Goal: Task Accomplishment & Management: Use online tool/utility

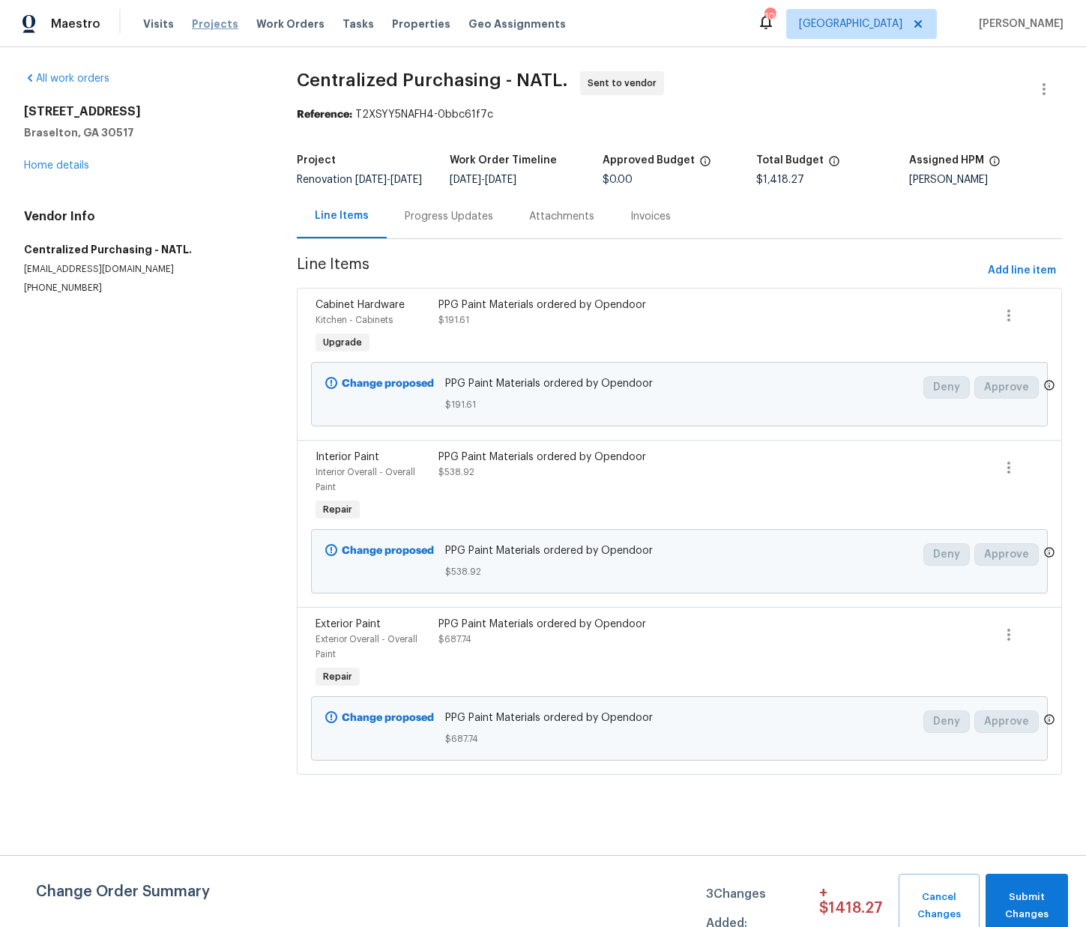
click at [207, 21] on span "Projects" at bounding box center [215, 23] width 46 height 15
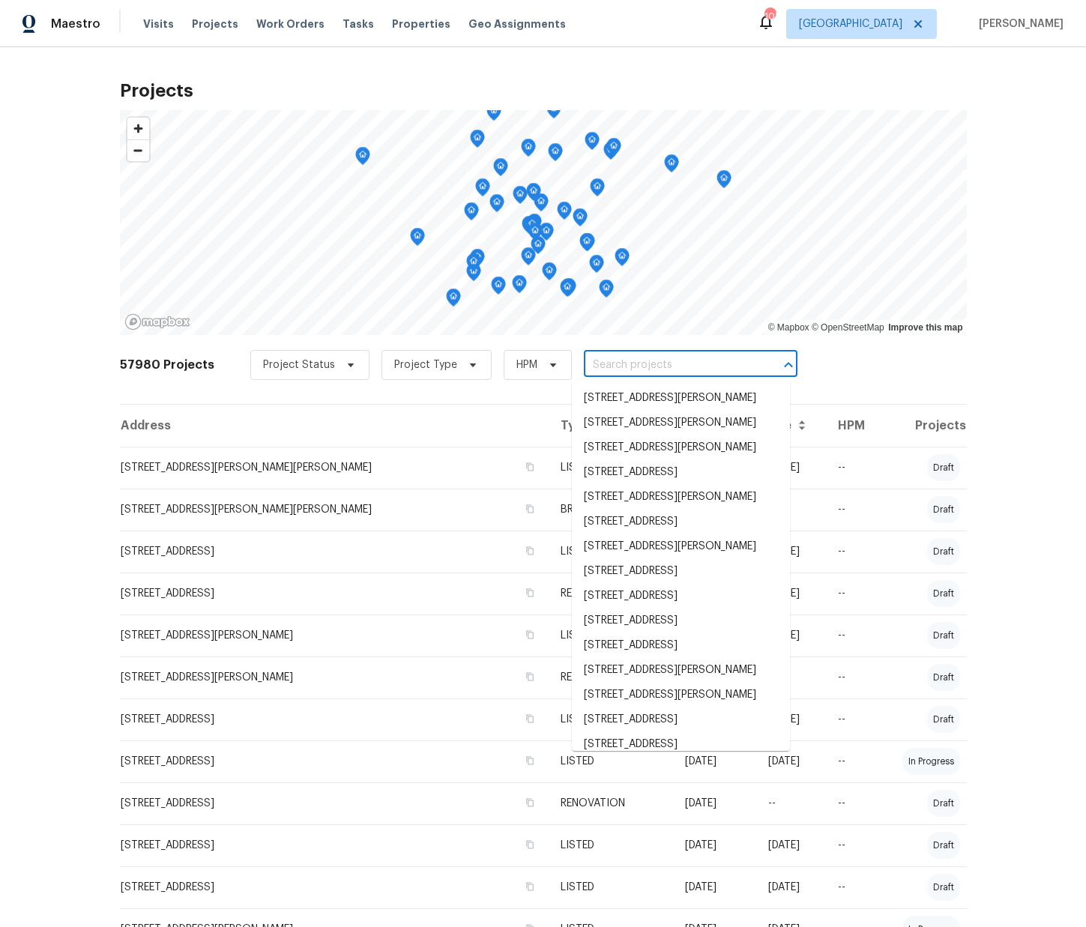
click at [667, 367] on input "text" at bounding box center [670, 365] width 172 height 23
paste input "[STREET_ADDRESS][PERSON_NAME][PERSON_NAME]"
type input "[STREET_ADDRESS][PERSON_NAME][PERSON_NAME]"
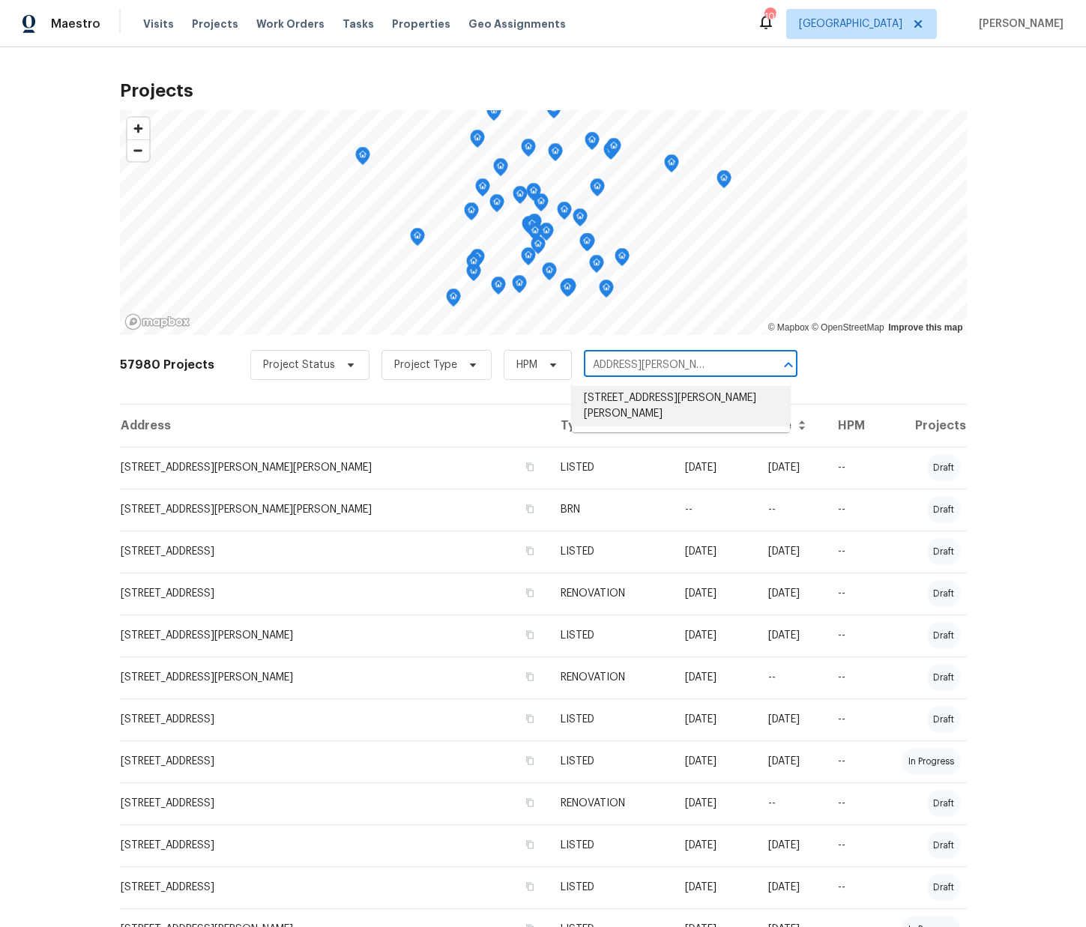
click at [646, 405] on li "[STREET_ADDRESS][PERSON_NAME][PERSON_NAME]" at bounding box center [681, 406] width 218 height 40
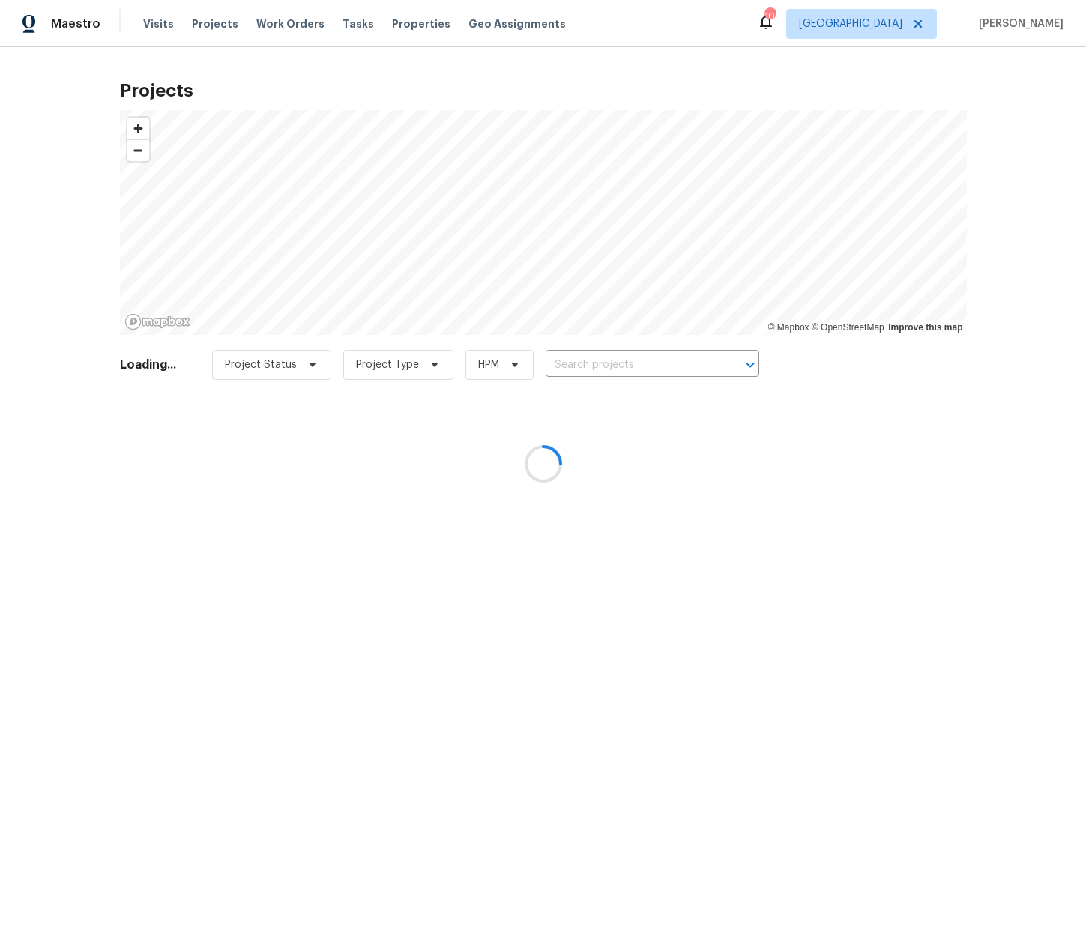
type input "[STREET_ADDRESS][PERSON_NAME][PERSON_NAME]"
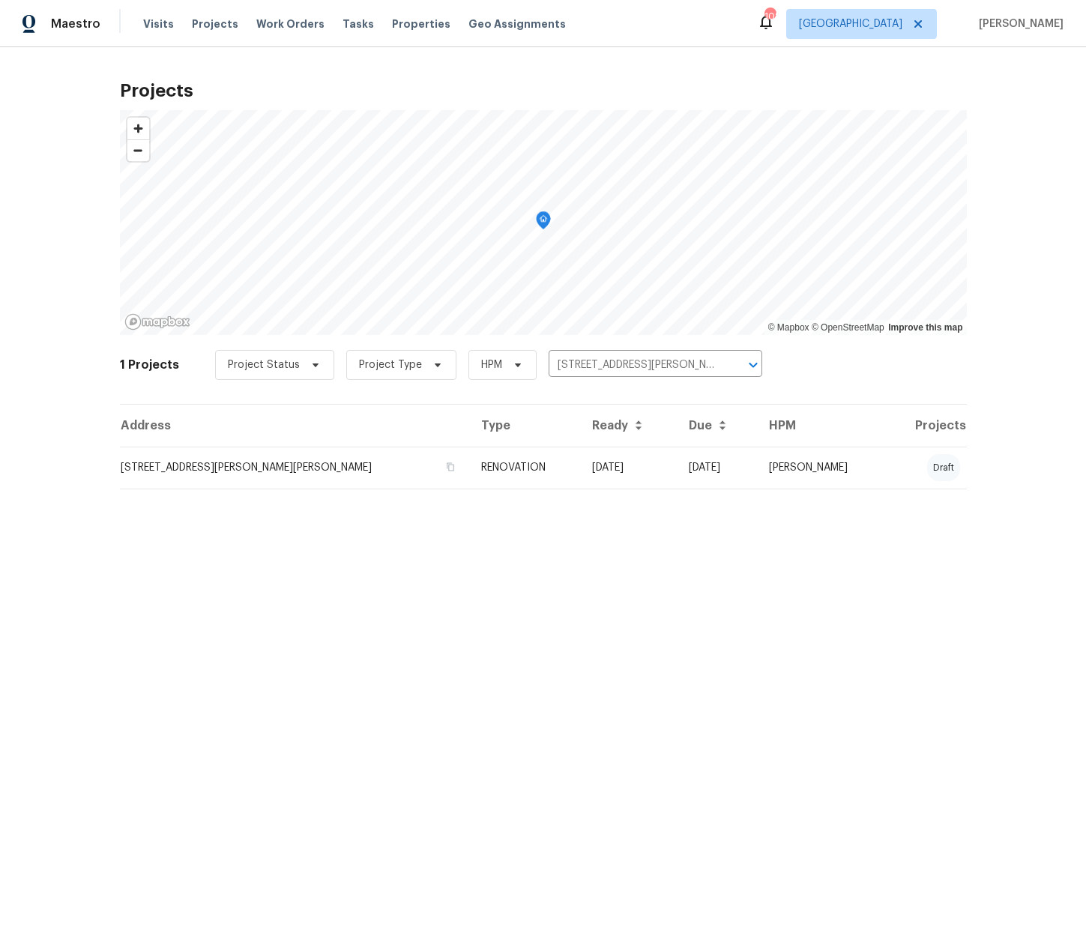
click at [563, 469] on td "RENOVATION" at bounding box center [525, 468] width 112 height 42
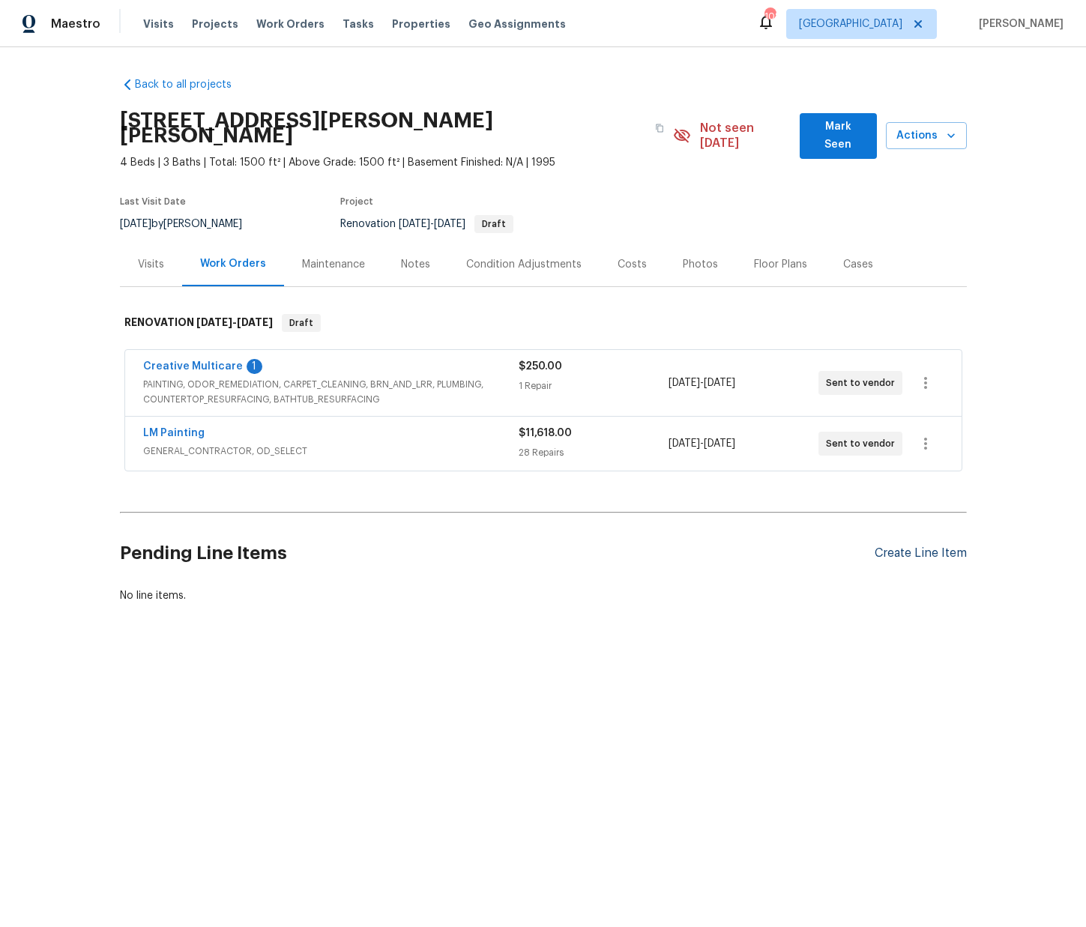
click at [942, 547] on div "Create Line Item" at bounding box center [921, 554] width 92 height 14
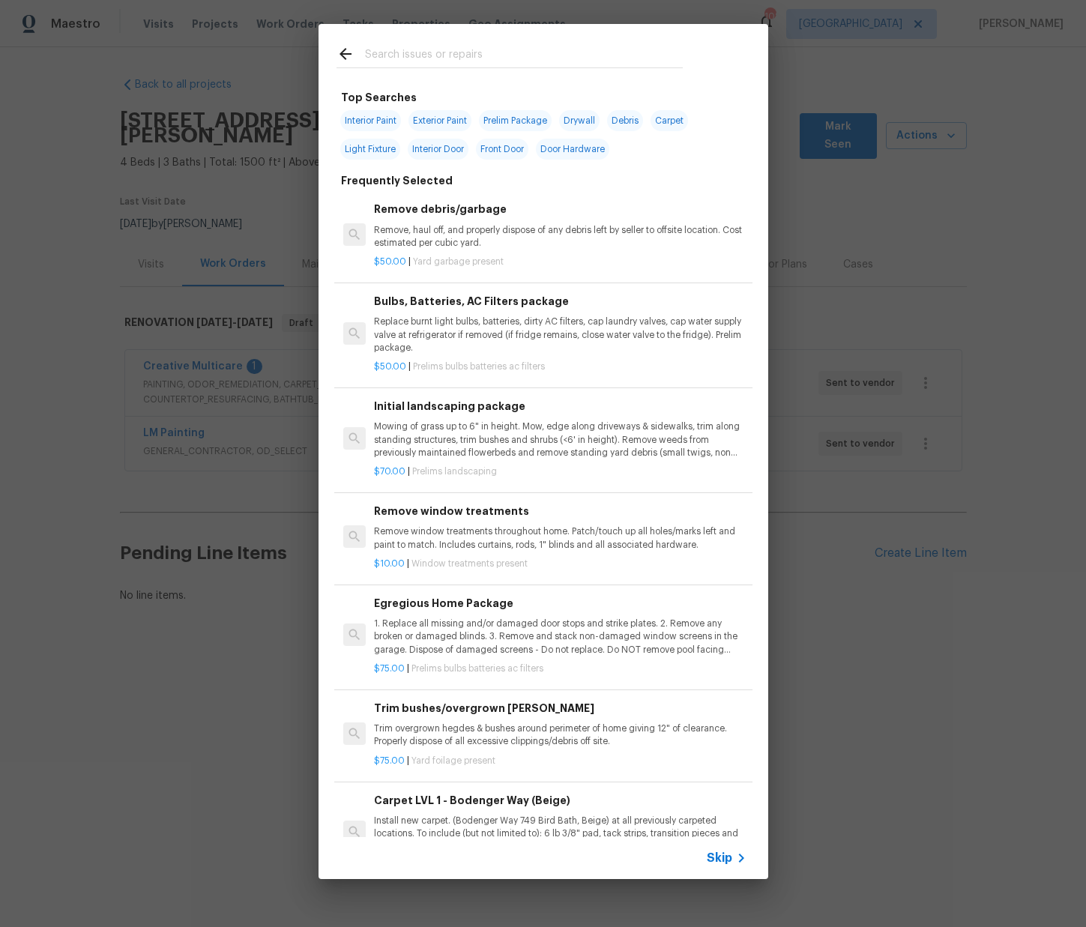
click at [442, 60] on input "text" at bounding box center [524, 56] width 318 height 22
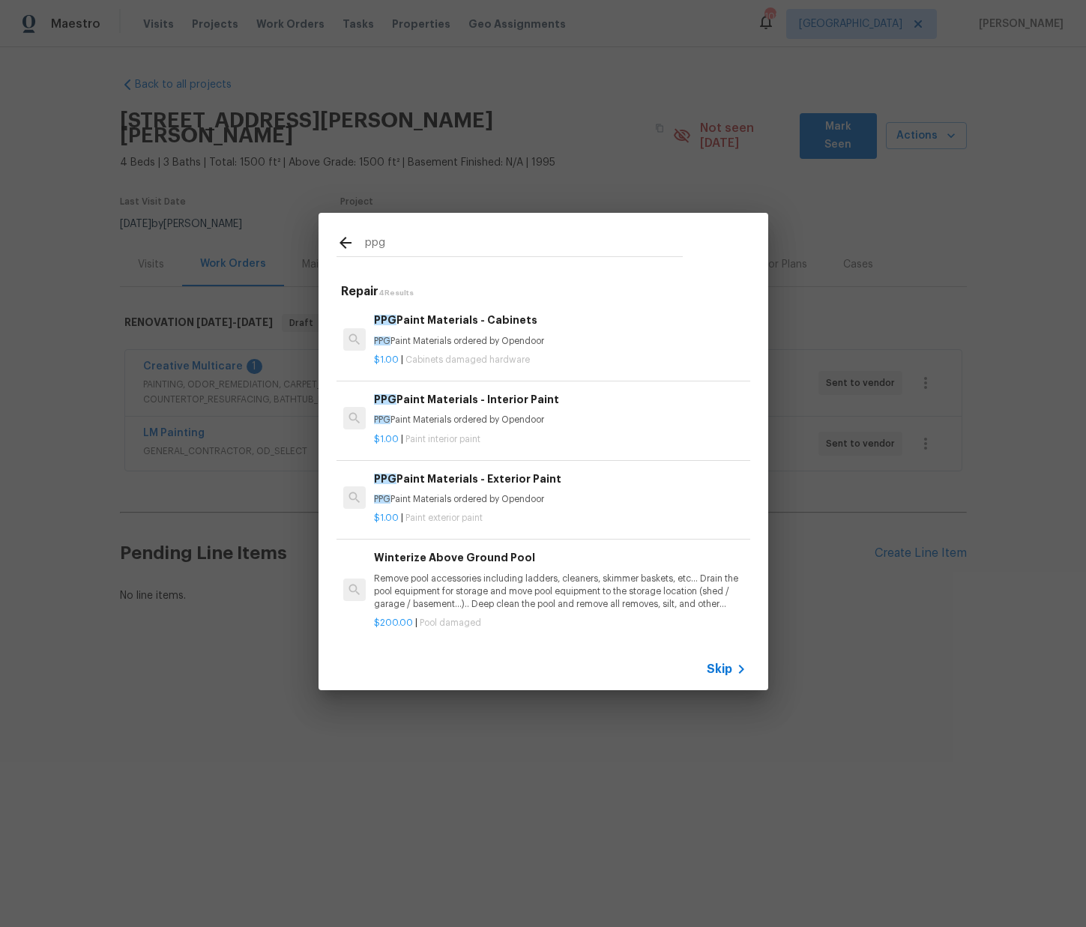
type input "ppg"
click at [487, 485] on h6 "PPG Paint Materials - Exterior Paint" at bounding box center [560, 479] width 372 height 16
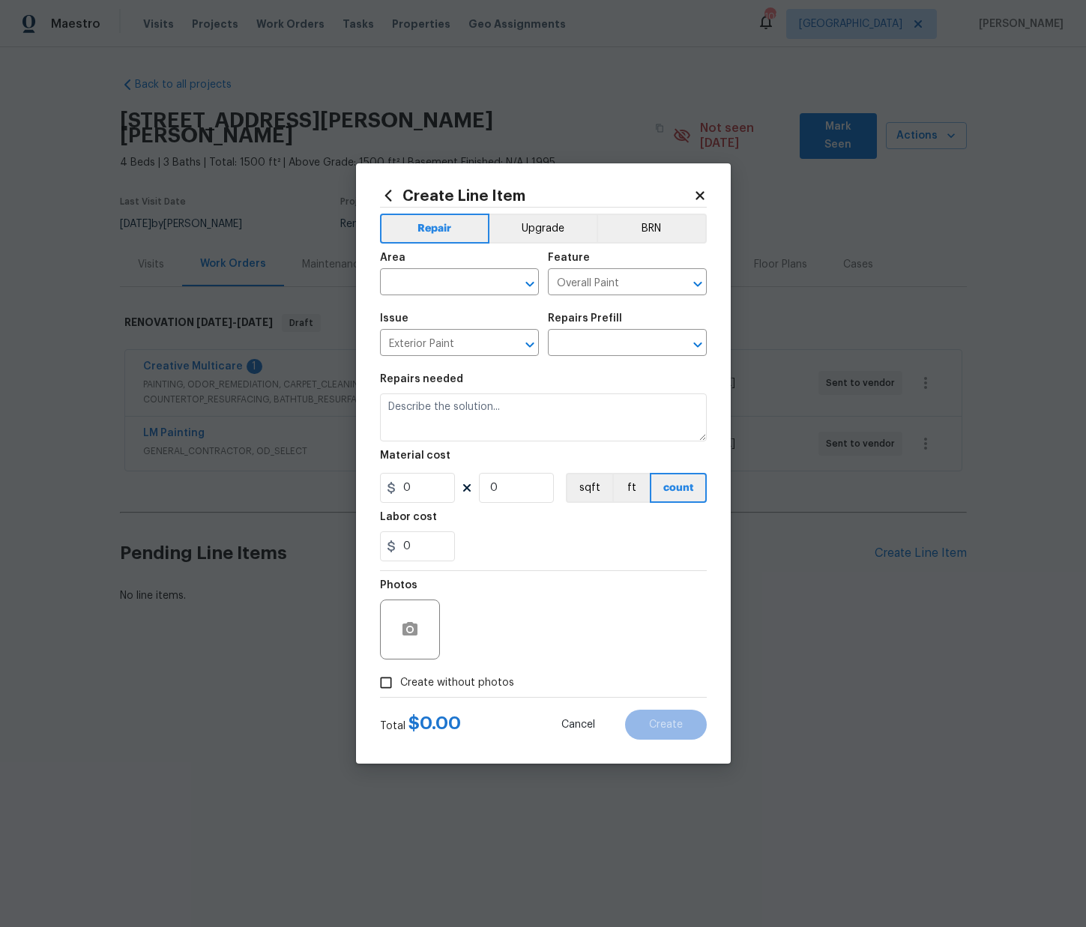
type input "PPG Paint Materials - Exterior Paint $1.00"
type textarea "PPG Paint Materials ordered by Opendoor"
type input "1"
click at [435, 282] on input "text" at bounding box center [438, 283] width 117 height 23
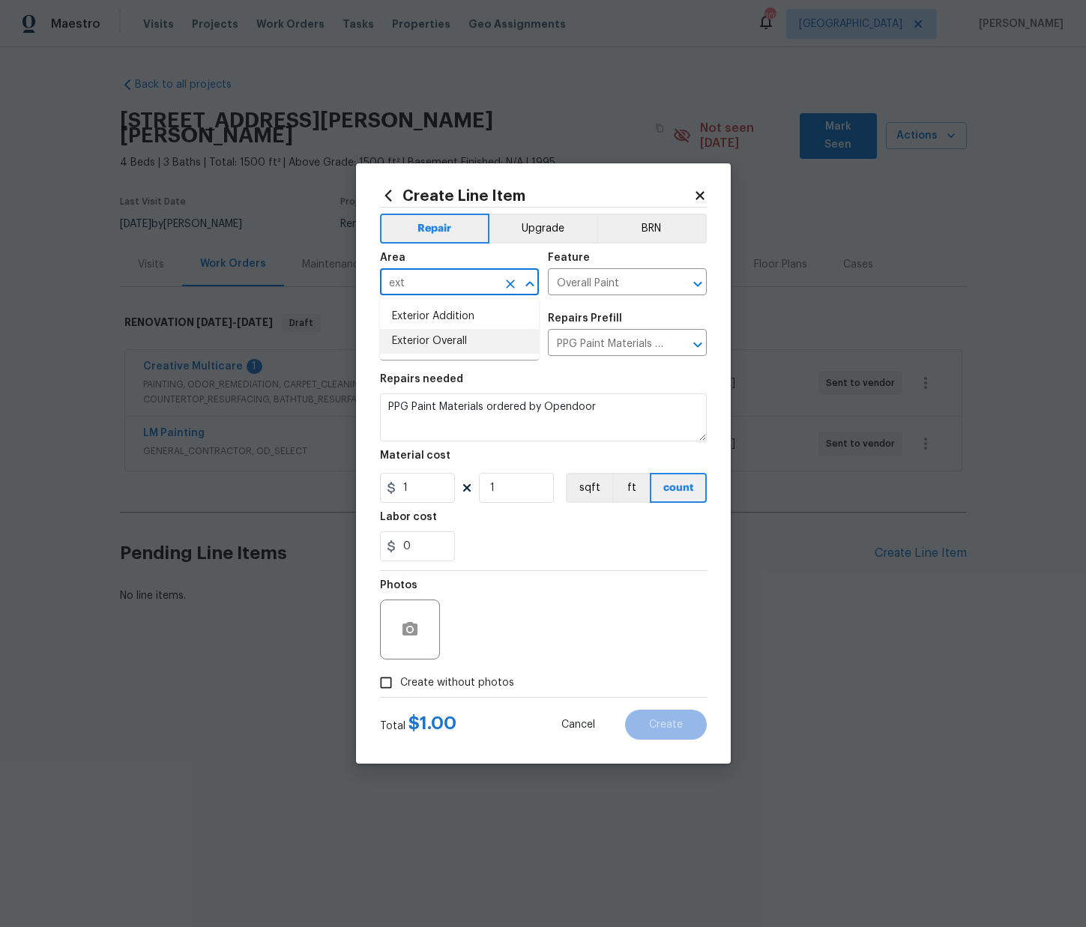
click at [433, 346] on li "Exterior Overall" at bounding box center [459, 341] width 159 height 25
type input "Exterior Overall"
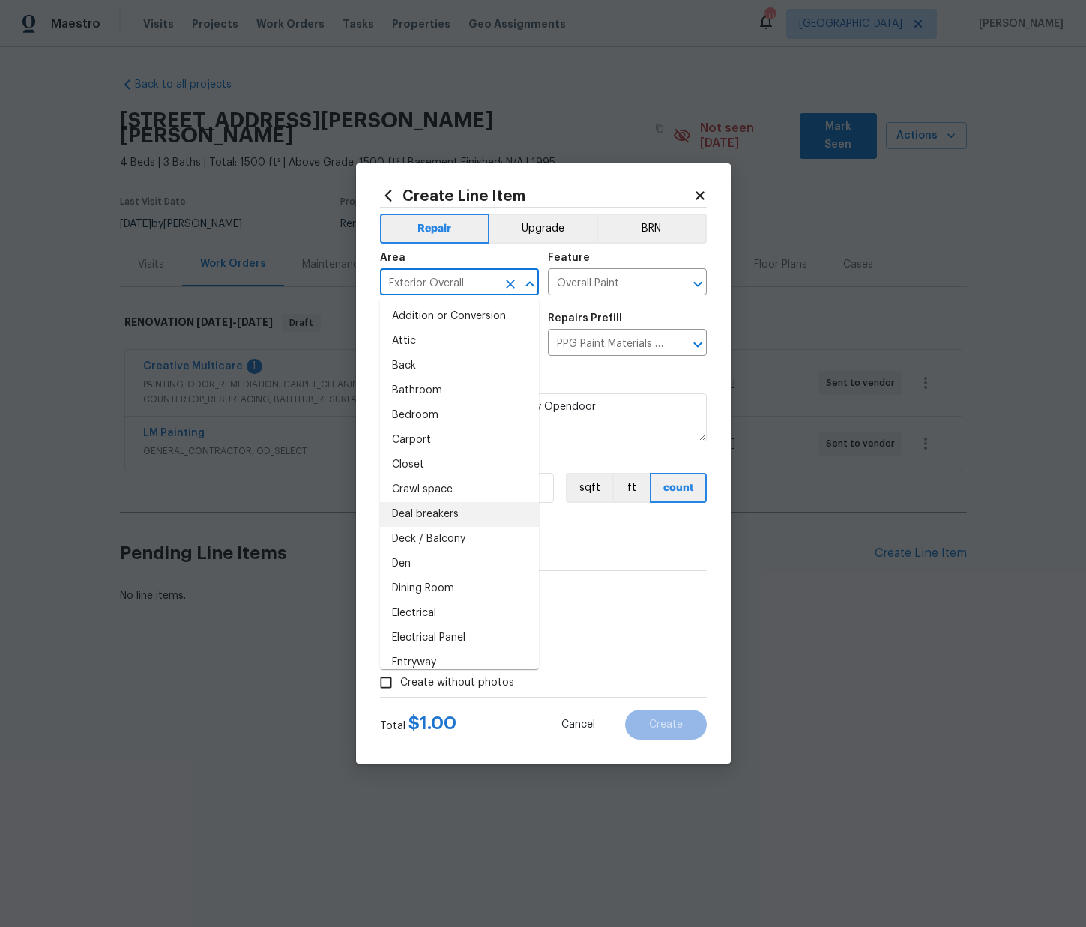
click at [587, 540] on div "0" at bounding box center [543, 547] width 327 height 30
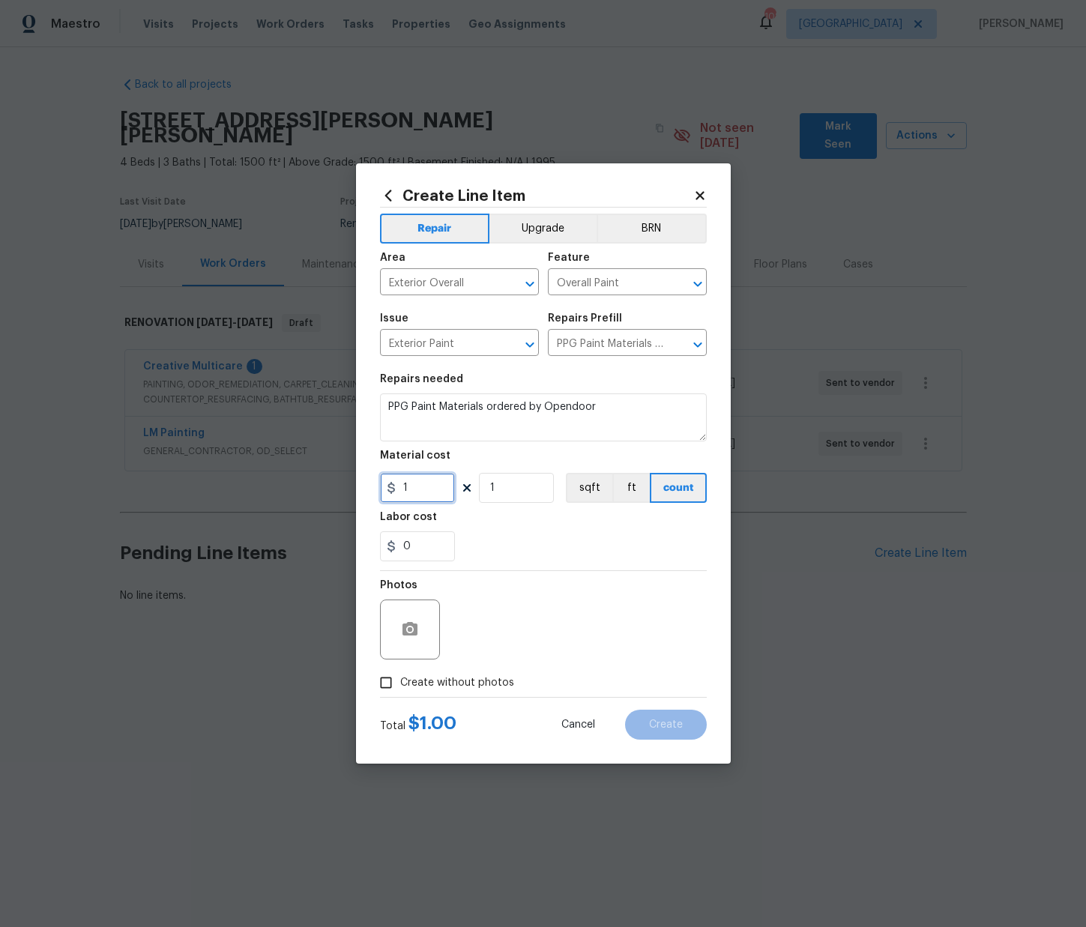
drag, startPoint x: 412, startPoint y: 487, endPoint x: 413, endPoint y: 526, distance: 39.0
click at [380, 487] on input "1" at bounding box center [417, 488] width 75 height 30
paste input "577.96"
type input "577.96"
click at [493, 686] on span "Create without photos" at bounding box center [457, 683] width 114 height 16
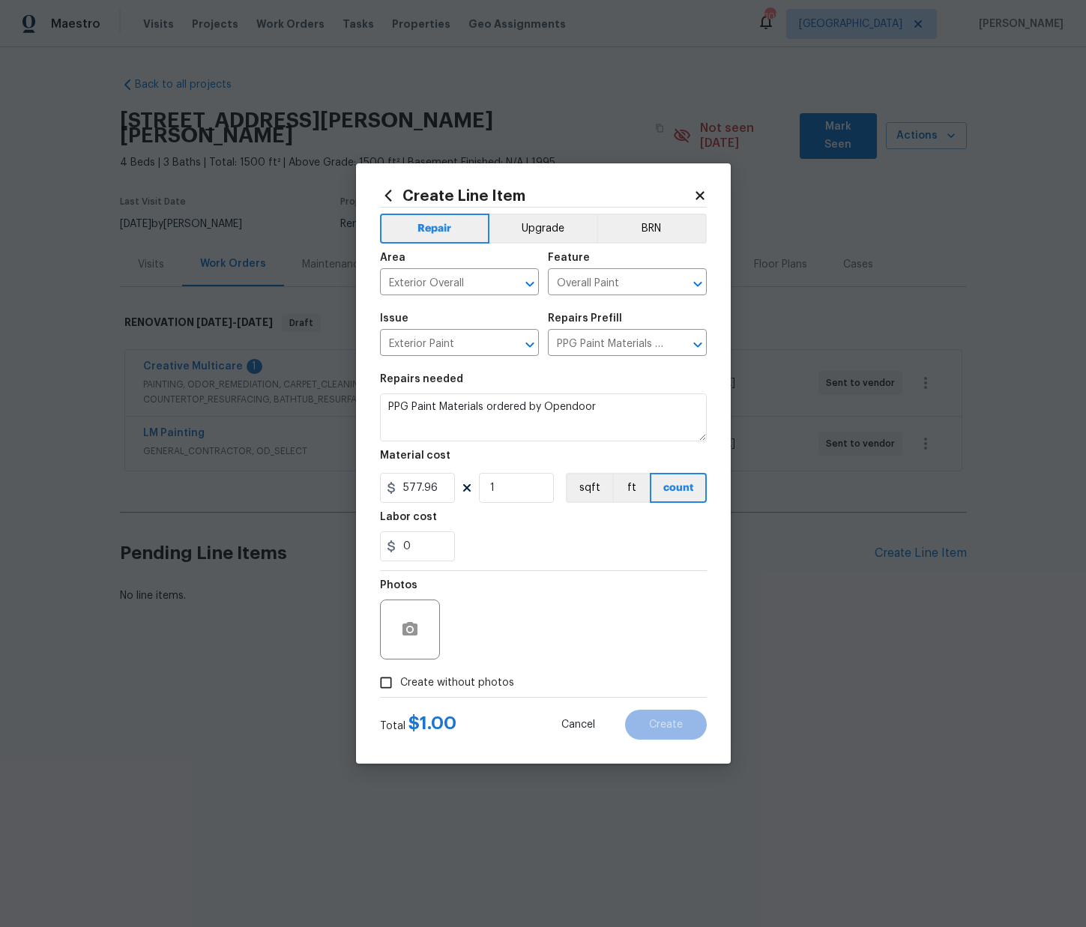
click at [400, 686] on input "Create without photos" at bounding box center [386, 683] width 28 height 28
checkbox input "true"
click at [524, 631] on textarea at bounding box center [579, 630] width 255 height 60
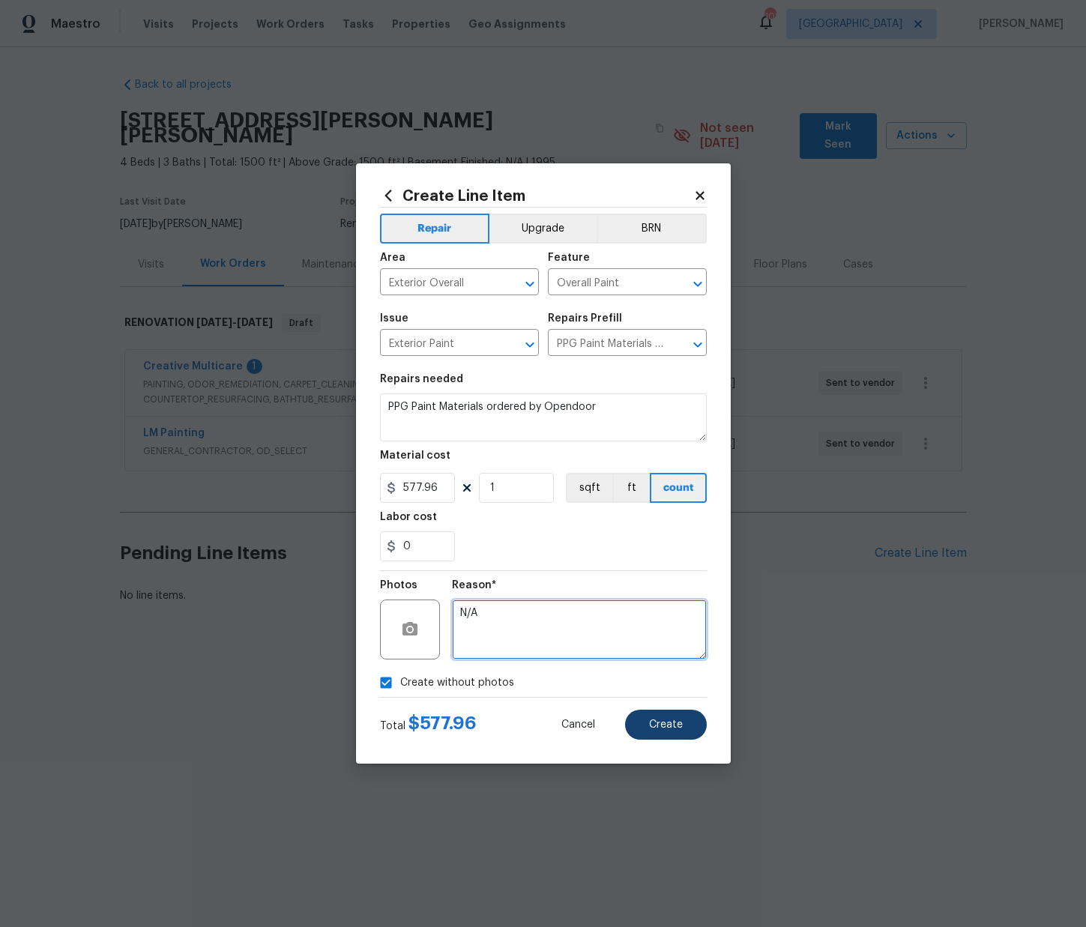
type textarea "N/A"
click at [656, 721] on span "Create" at bounding box center [666, 725] width 34 height 11
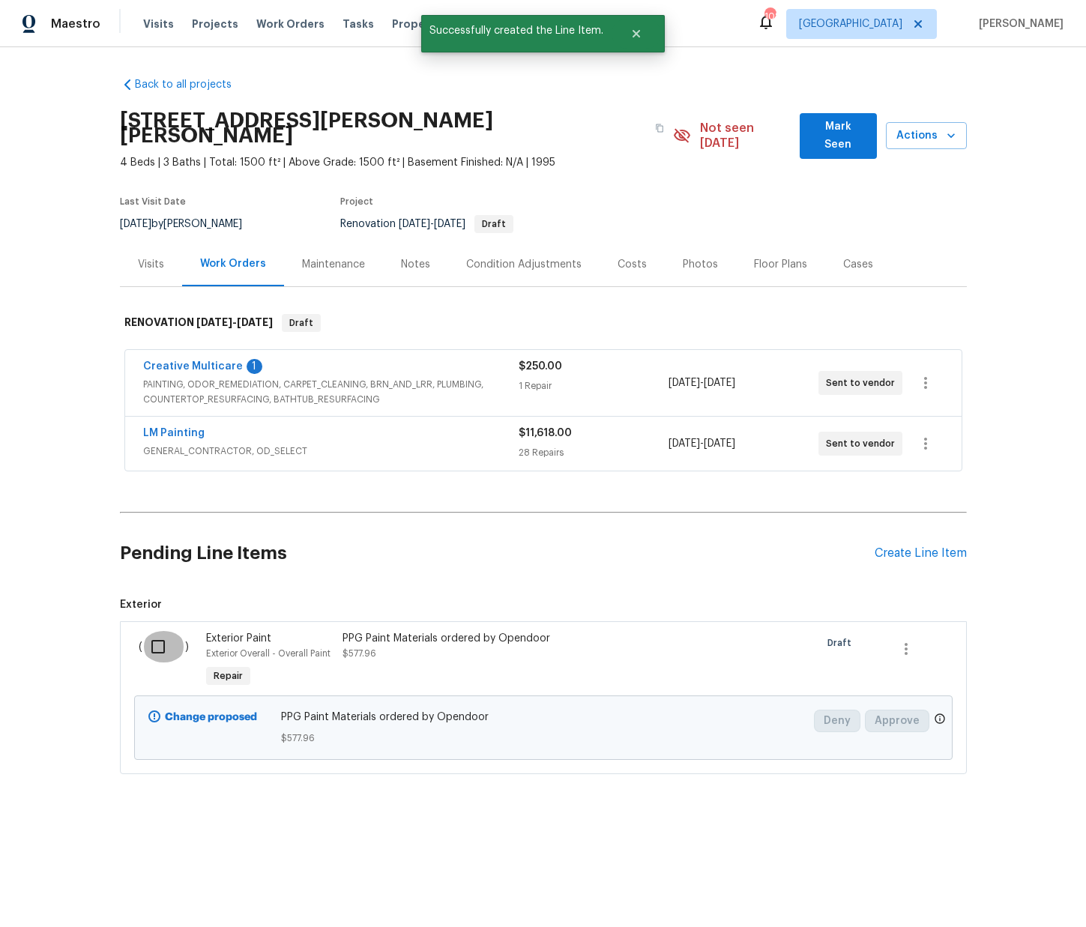
drag, startPoint x: 166, startPoint y: 635, endPoint x: 237, endPoint y: 651, distance: 72.2
click at [166, 635] on input "checkbox" at bounding box center [163, 646] width 43 height 31
checkbox input "true"
click at [1000, 886] on span "Create Work Order" at bounding box center [1001, 890] width 100 height 19
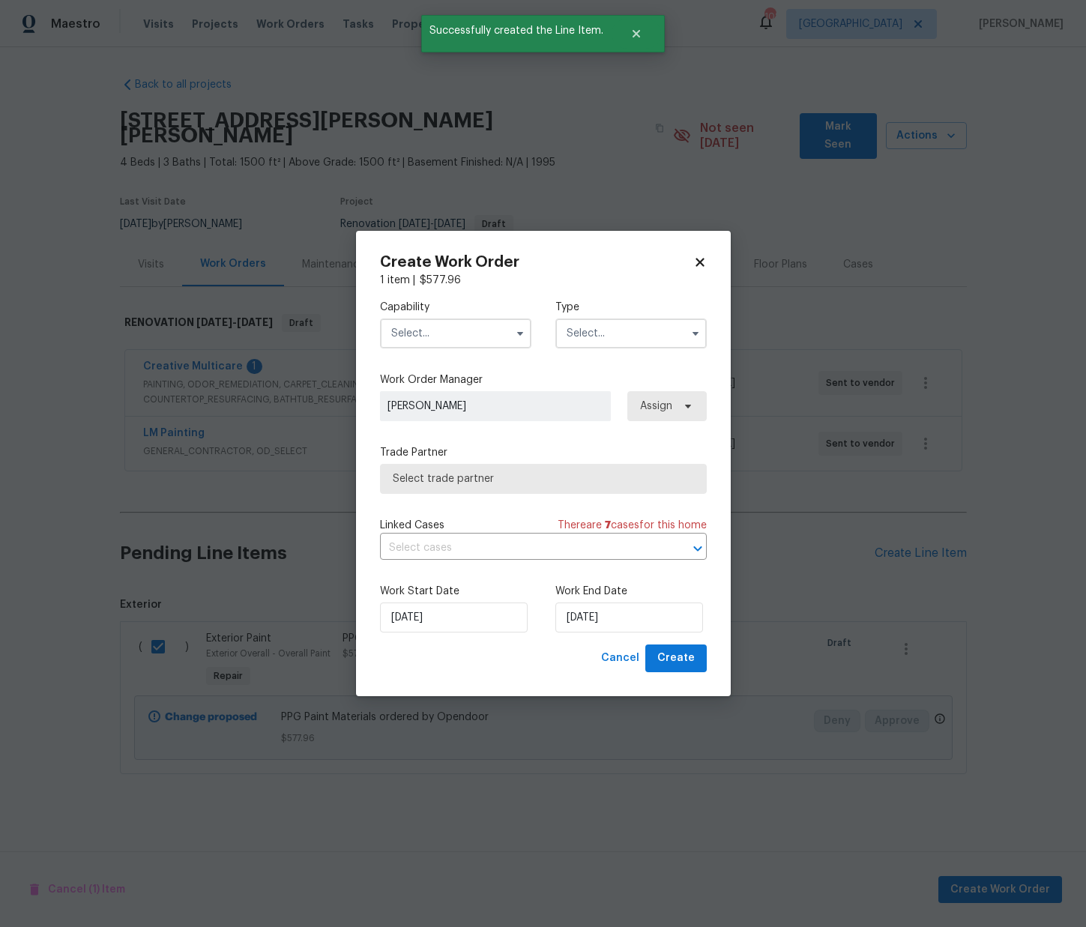
drag, startPoint x: 424, startPoint y: 322, endPoint x: 431, endPoint y: 328, distance: 10.1
click at [425, 322] on input "text" at bounding box center [455, 334] width 151 height 30
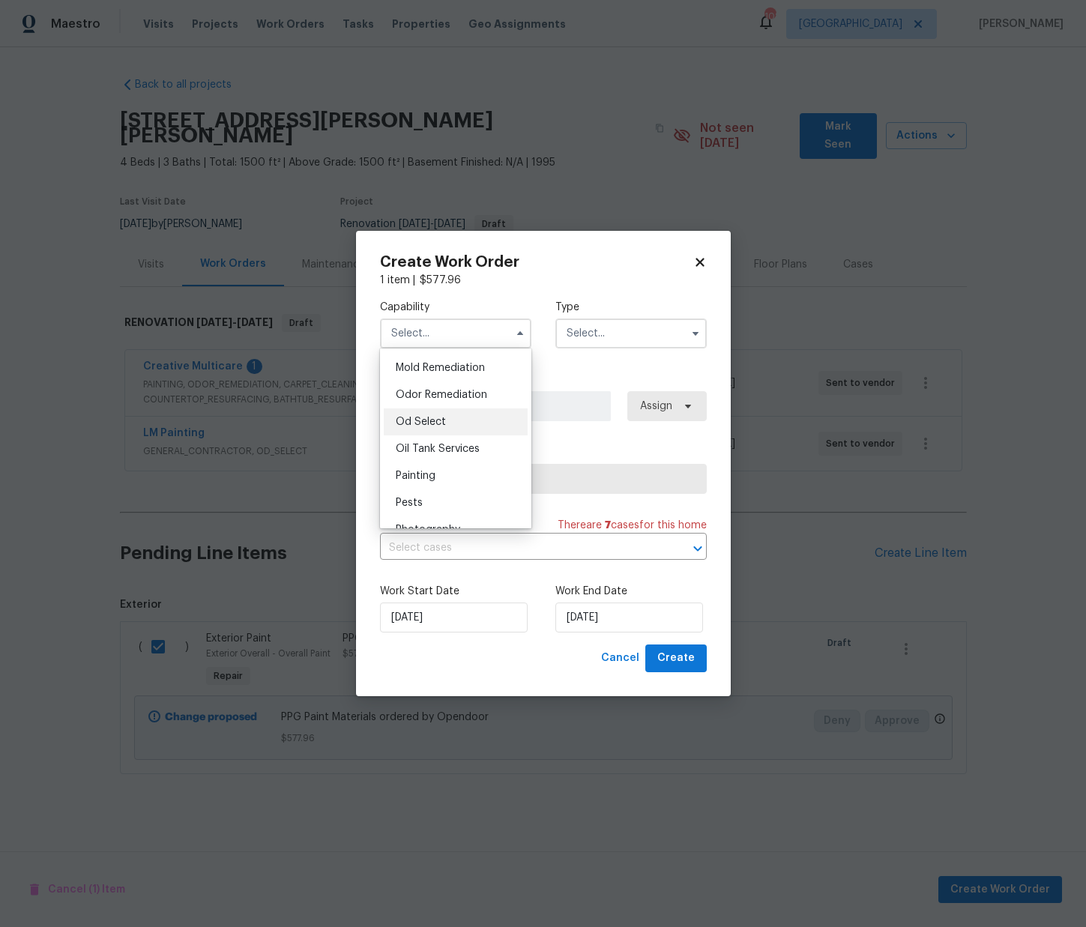
scroll to position [1147, 0]
click at [450, 488] on div "Painting" at bounding box center [456, 478] width 144 height 27
type input "Painting"
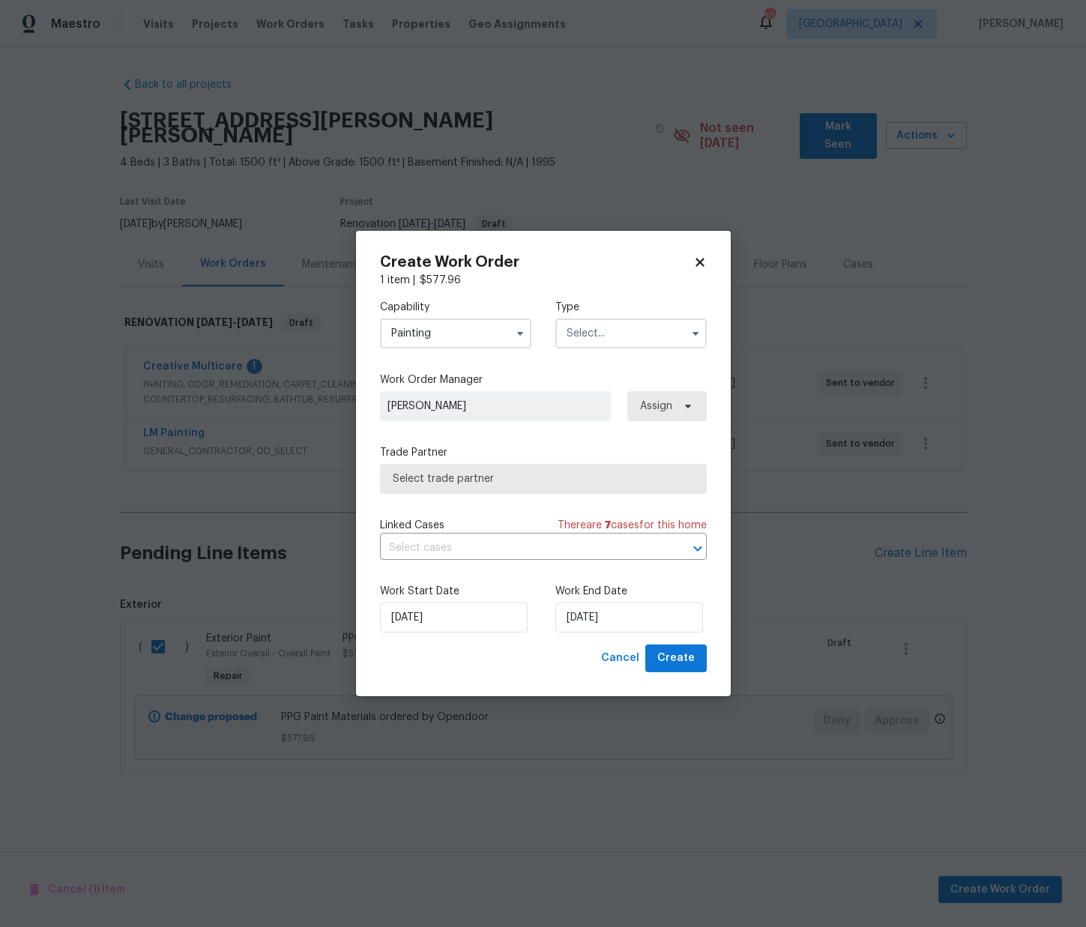
drag, startPoint x: 609, startPoint y: 298, endPoint x: 609, endPoint y: 325, distance: 26.2
click at [609, 304] on div "Capability Painting Type" at bounding box center [543, 324] width 327 height 73
drag, startPoint x: 608, startPoint y: 327, endPoint x: 606, endPoint y: 342, distance: 15.2
click at [608, 327] on input "text" at bounding box center [631, 334] width 151 height 30
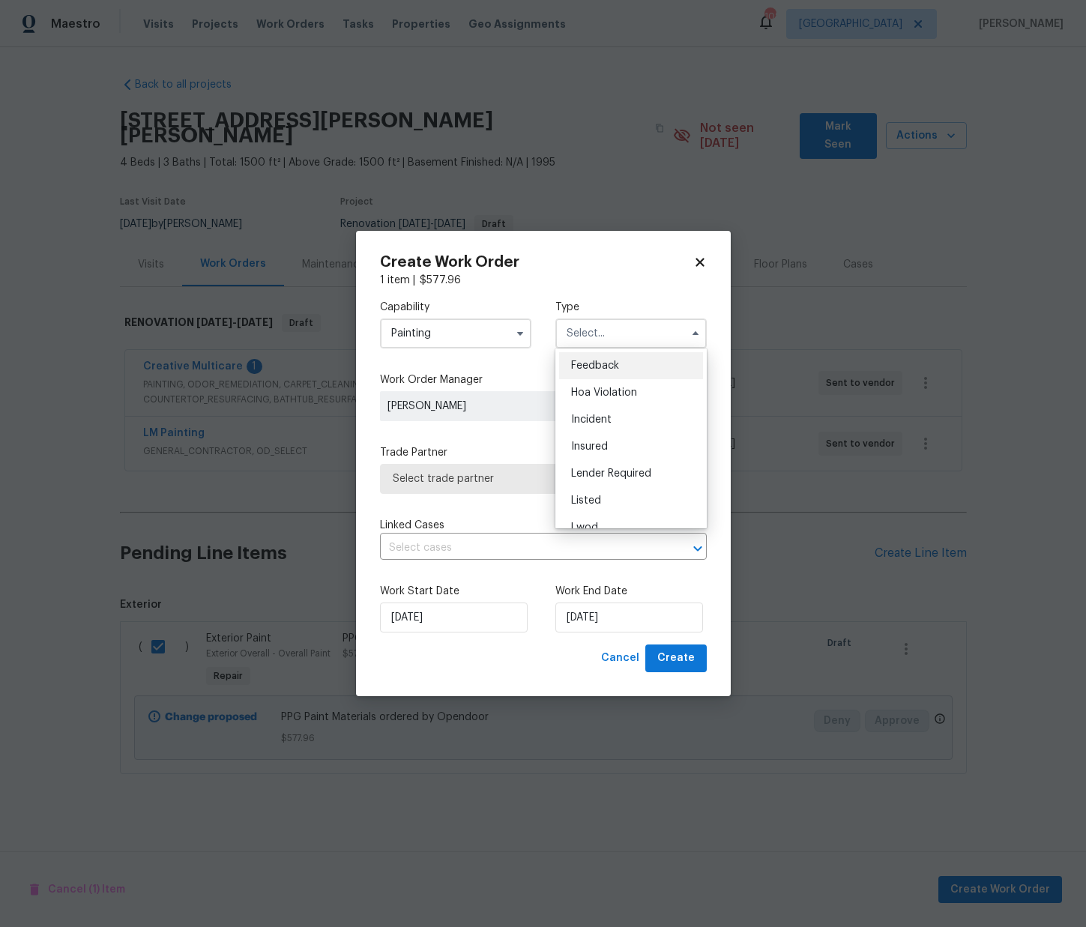
scroll to position [178, 0]
click at [606, 427] on span "Renovation" at bounding box center [598, 430] width 55 height 10
type input "Renovation"
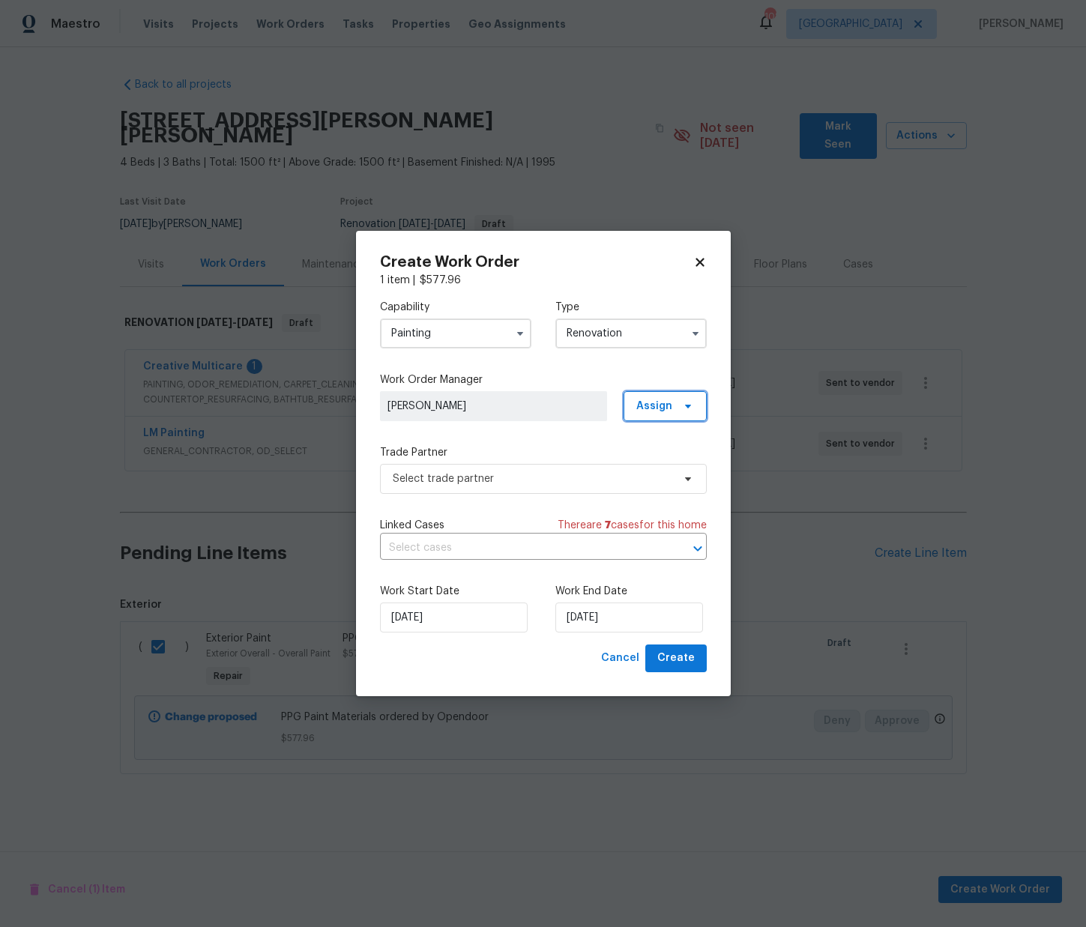
click at [666, 397] on span "Assign" at bounding box center [665, 406] width 83 height 30
drag, startPoint x: 660, startPoint y: 468, endPoint x: 643, endPoint y: 475, distance: 18.8
click at [657, 469] on div "Assign to me" at bounding box center [667, 470] width 65 height 15
click at [559, 481] on span "Select trade partner" at bounding box center [533, 479] width 280 height 15
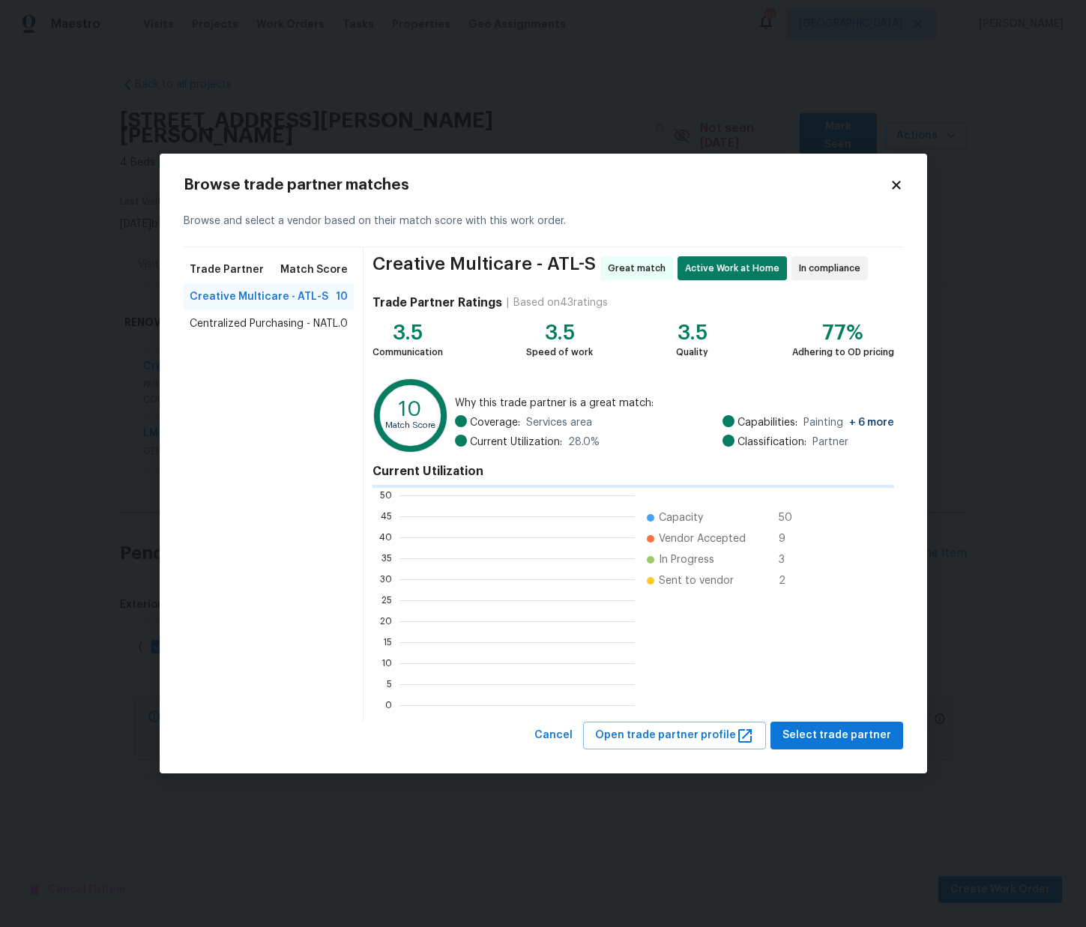
scroll to position [210, 235]
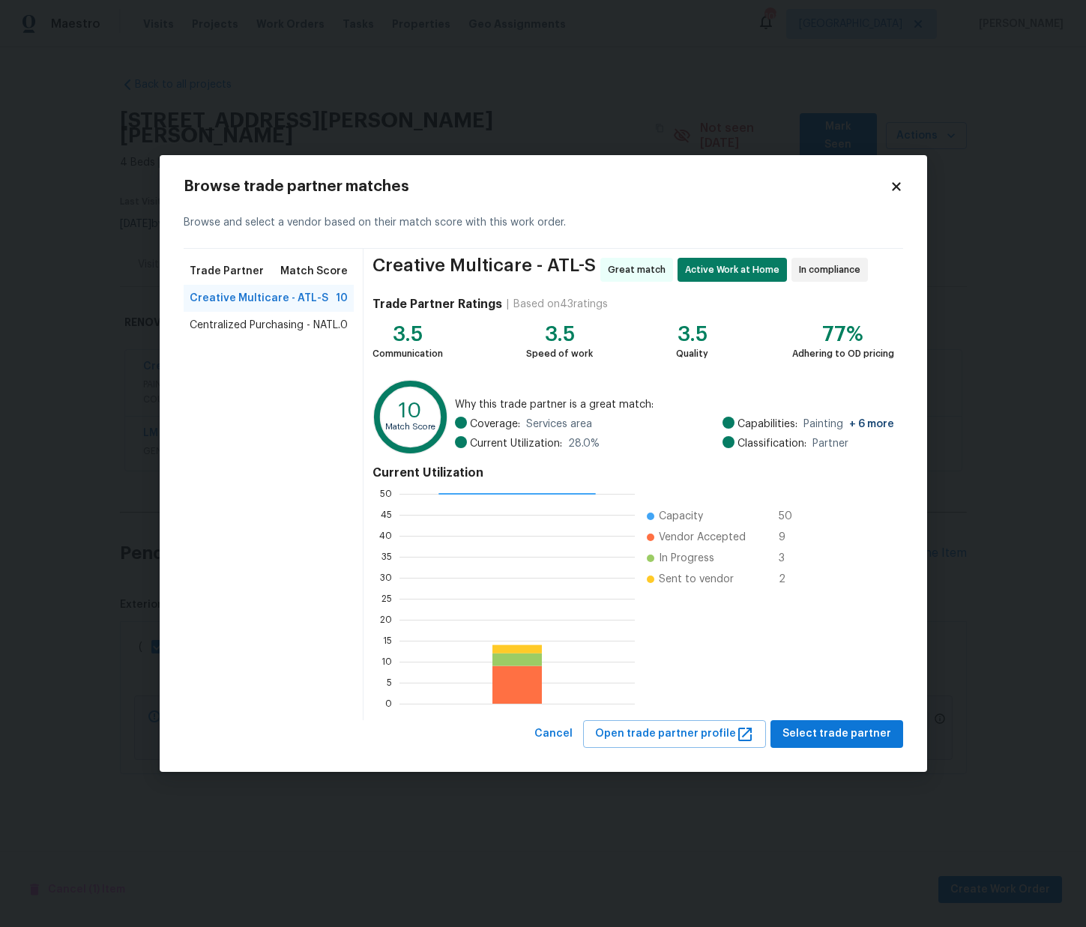
drag, startPoint x: 235, startPoint y: 325, endPoint x: 258, endPoint y: 338, distance: 26.5
click at [235, 326] on span "Centralized Purchasing - NATL." at bounding box center [265, 325] width 151 height 15
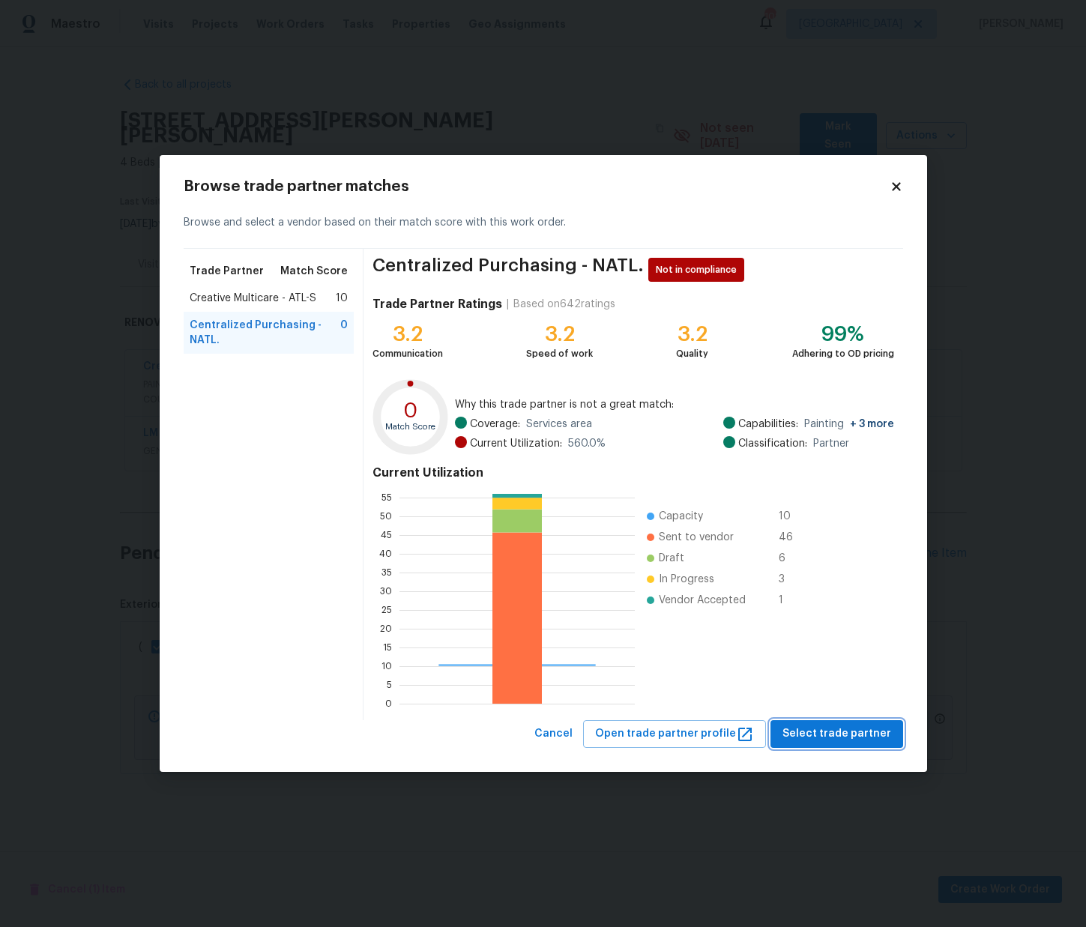
click at [827, 730] on span "Select trade partner" at bounding box center [837, 734] width 109 height 19
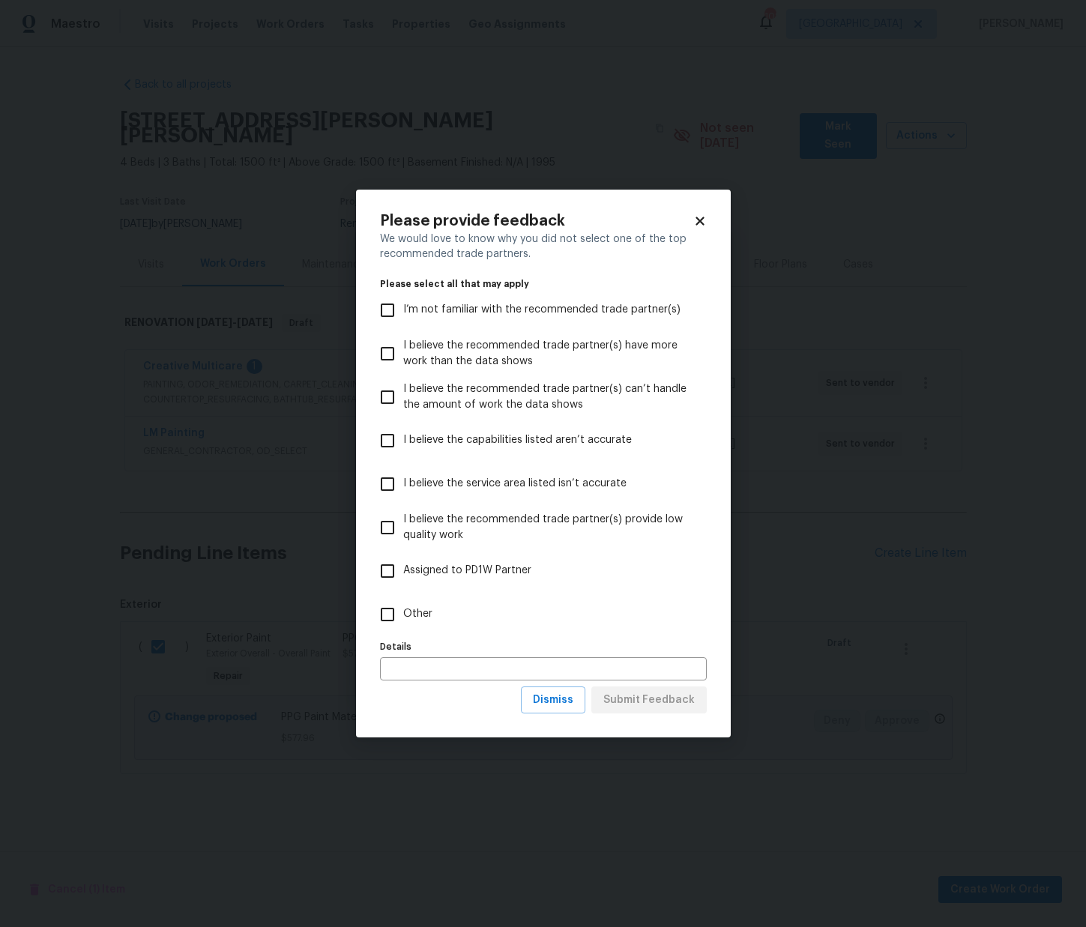
click at [510, 636] on div "Details Details" at bounding box center [543, 658] width 327 height 44
click at [516, 618] on label "Other" at bounding box center [533, 614] width 323 height 43
click at [403, 618] on input "Other" at bounding box center [387, 614] width 31 height 31
checkbox input "true"
click at [707, 702] on div "Please provide feedback We would love to know why you did not select one of the…" at bounding box center [543, 464] width 375 height 549
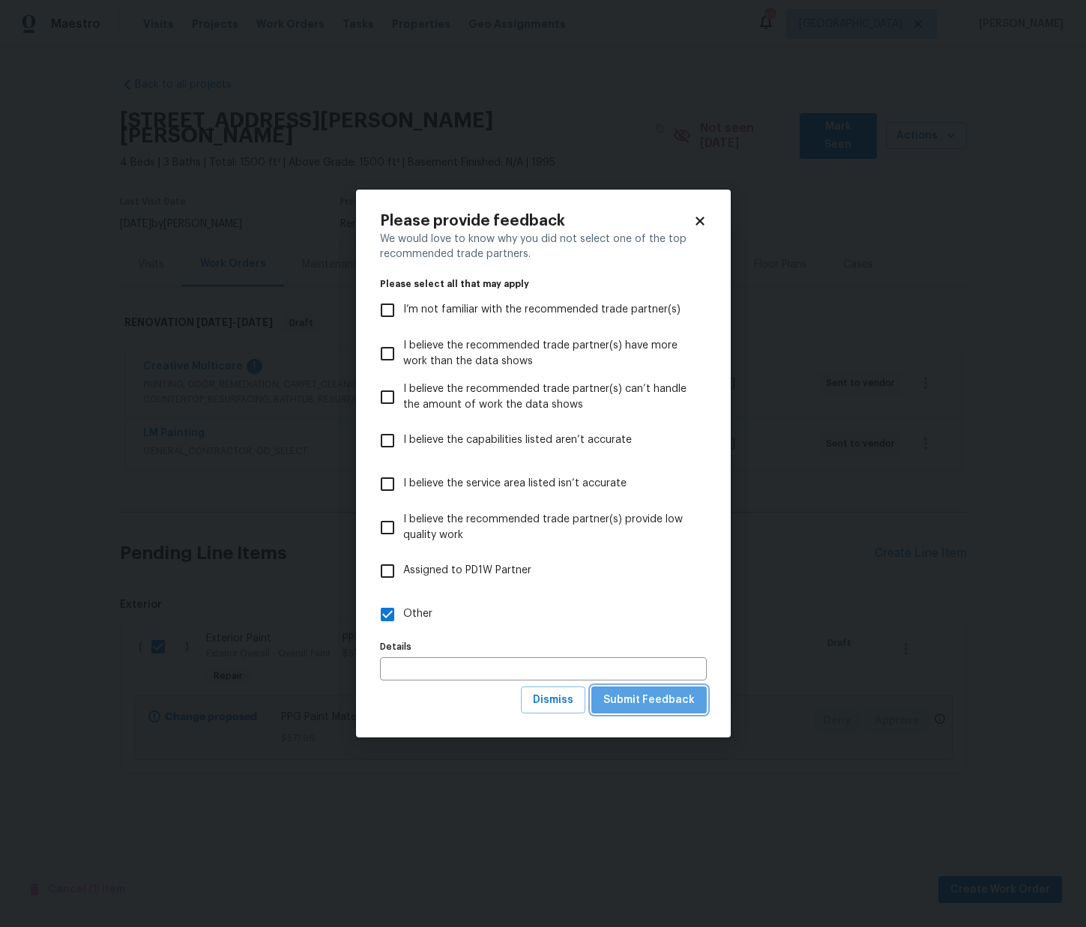
click at [698, 705] on button "Submit Feedback" at bounding box center [649, 701] width 115 height 28
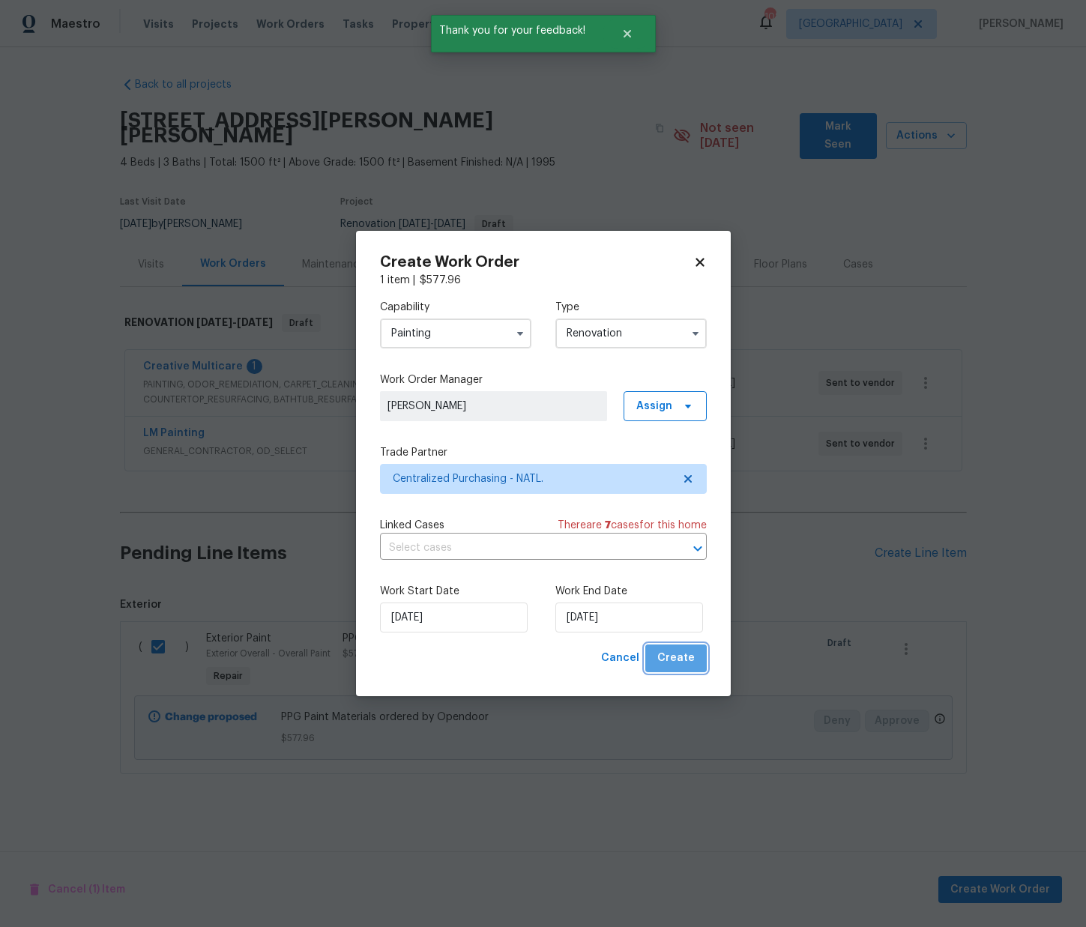
click at [693, 666] on span "Create" at bounding box center [675, 658] width 37 height 19
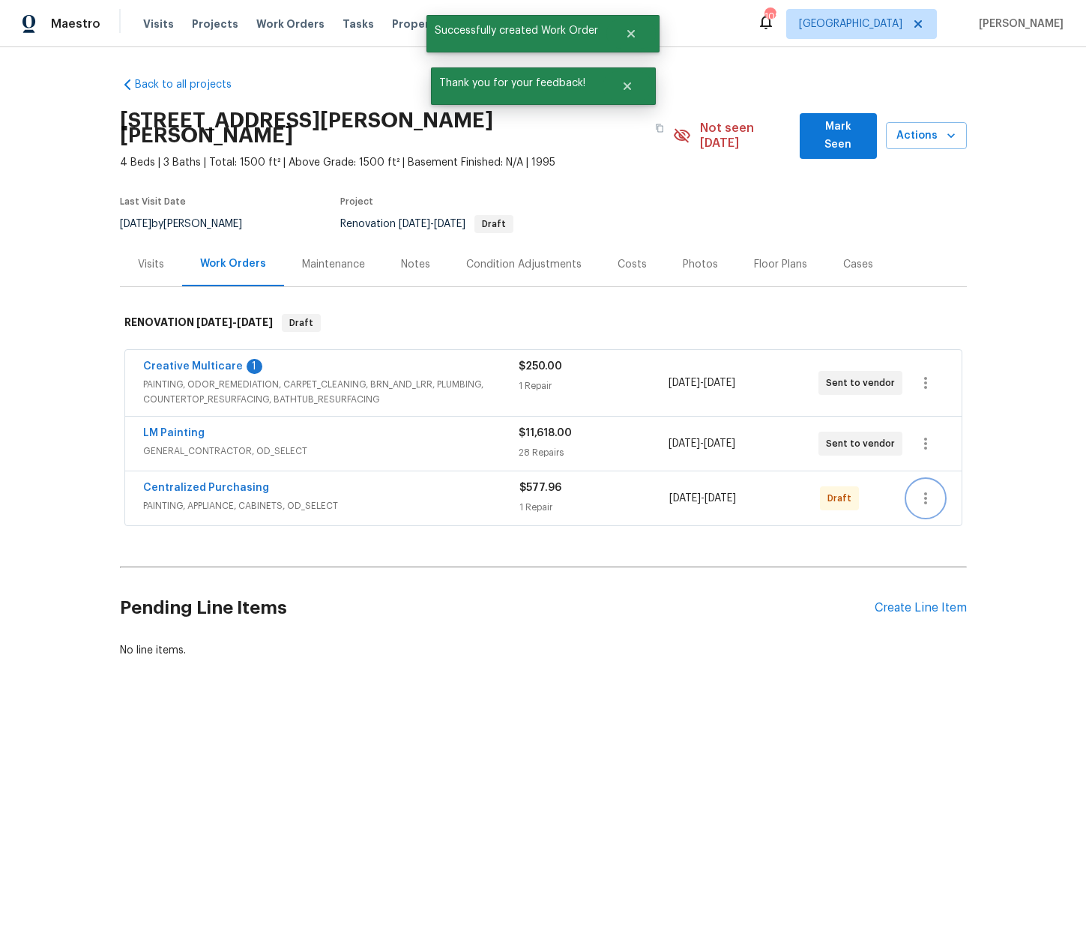
click at [915, 481] on button "button" at bounding box center [926, 499] width 36 height 36
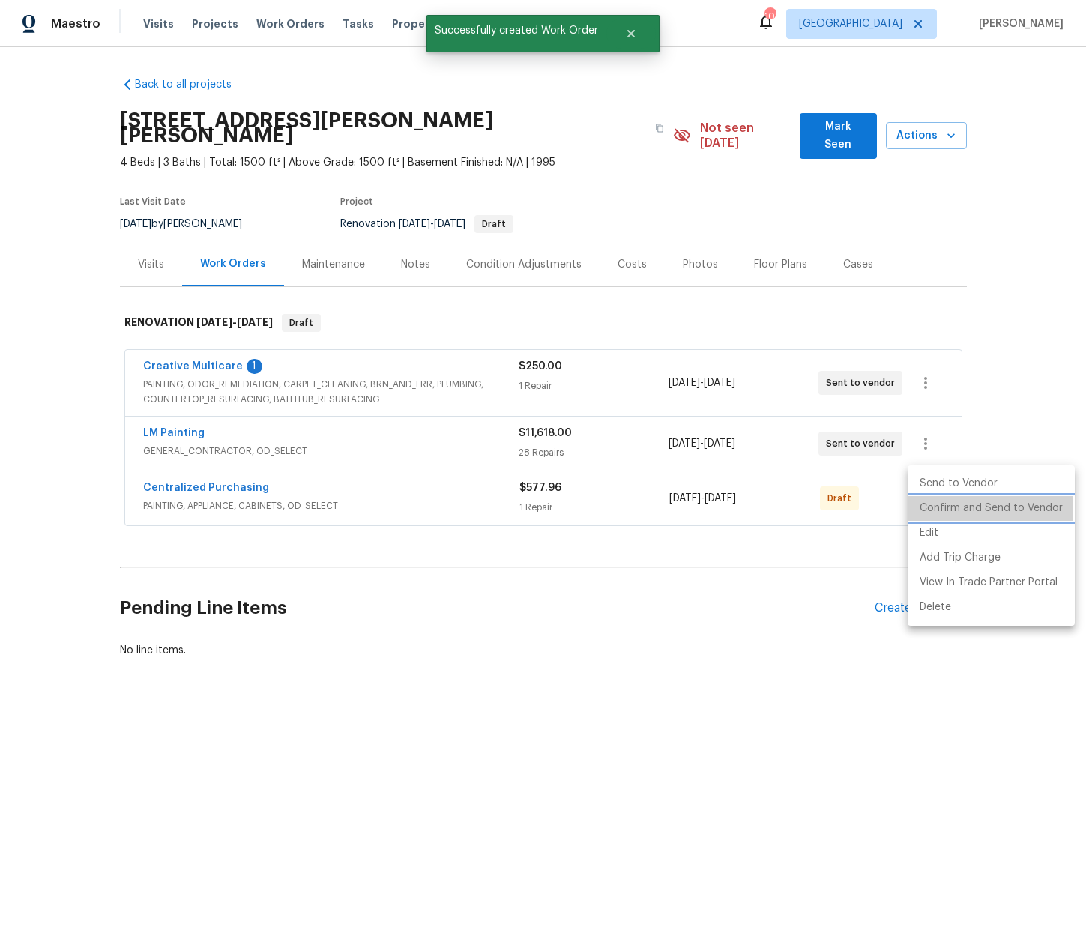
click at [925, 511] on li "Confirm and Send to Vendor" at bounding box center [991, 508] width 167 height 25
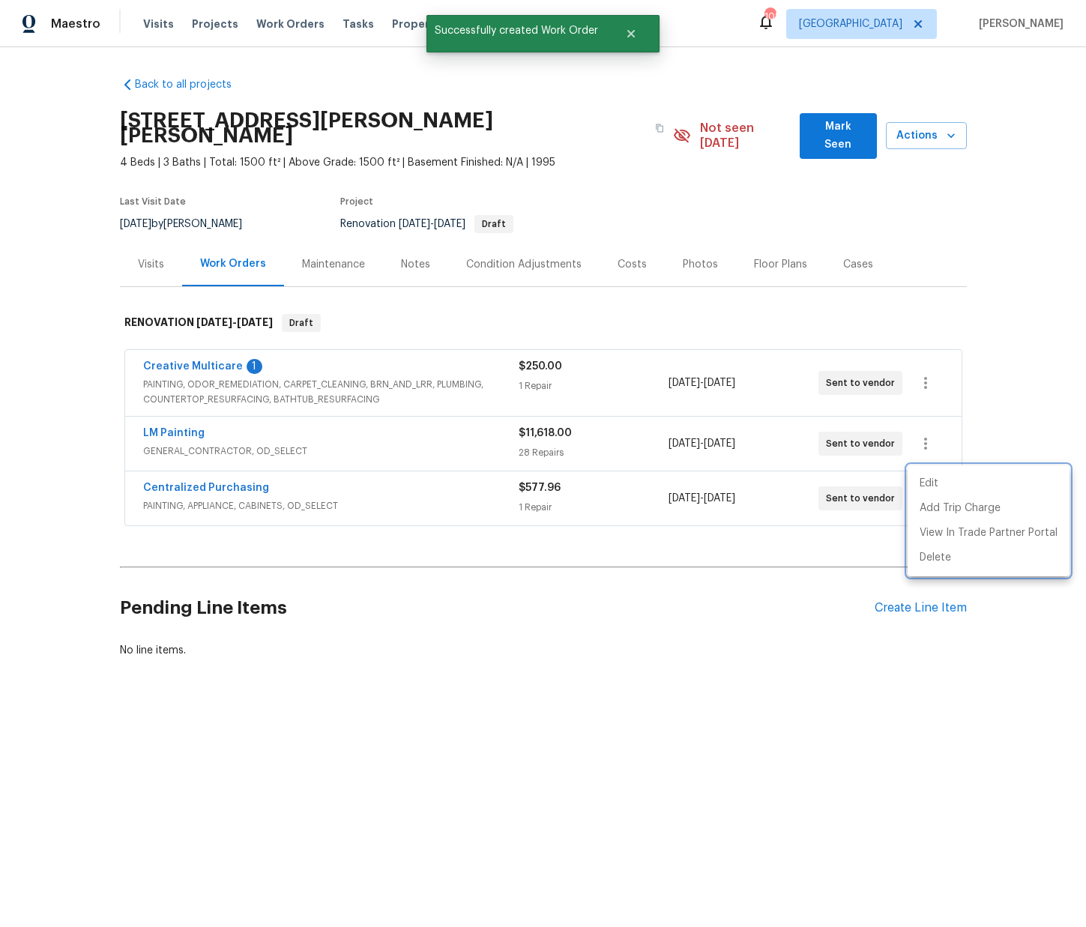
drag, startPoint x: 362, startPoint y: 473, endPoint x: 304, endPoint y: 472, distance: 58.5
click at [361, 473] on div at bounding box center [543, 463] width 1086 height 927
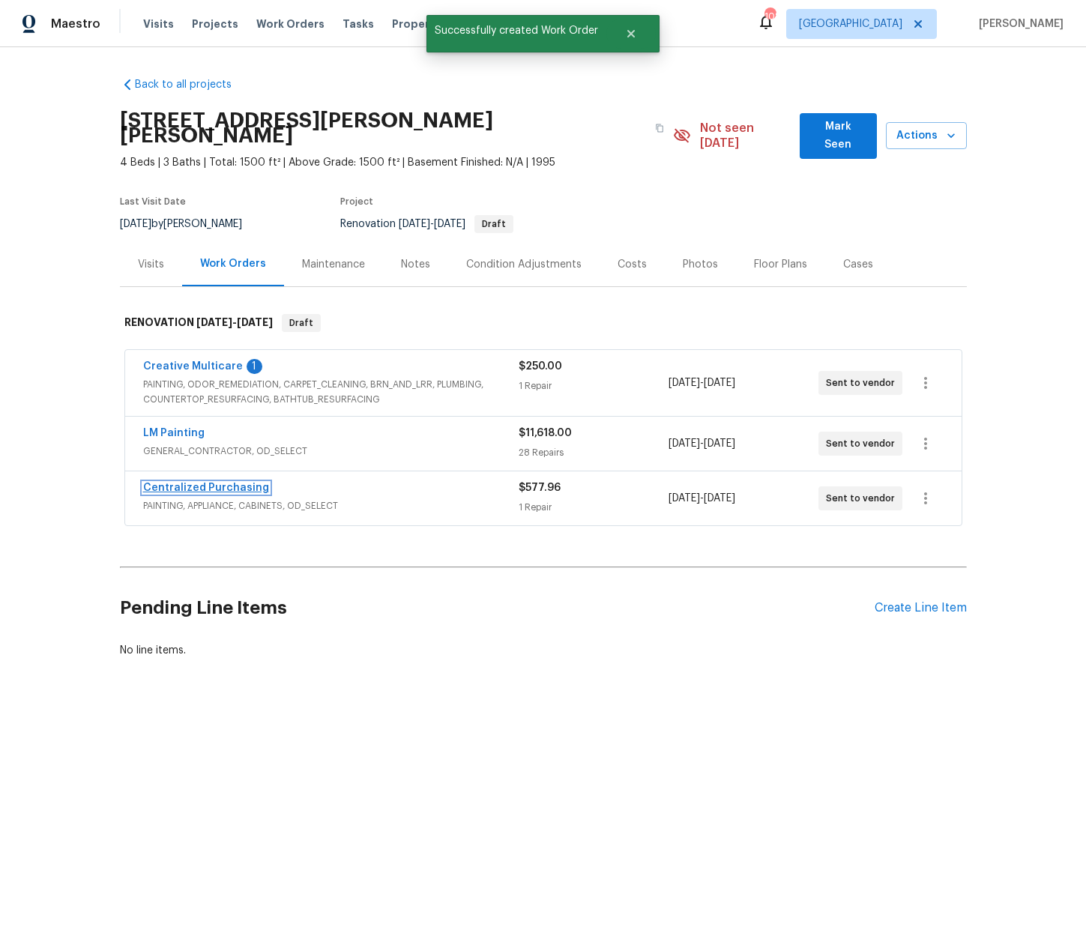
click at [204, 483] on link "Centralized Purchasing" at bounding box center [206, 488] width 126 height 10
